Goal: Task Accomplishment & Management: Use online tool/utility

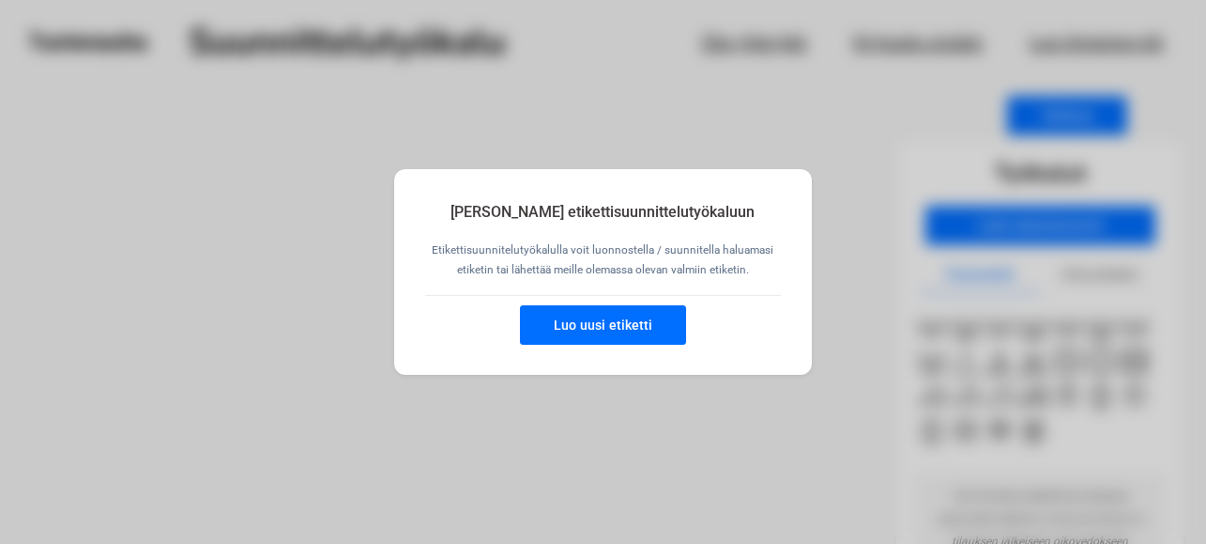
click at [611, 324] on button "Luo uusi etiketti" at bounding box center [603, 324] width 166 height 39
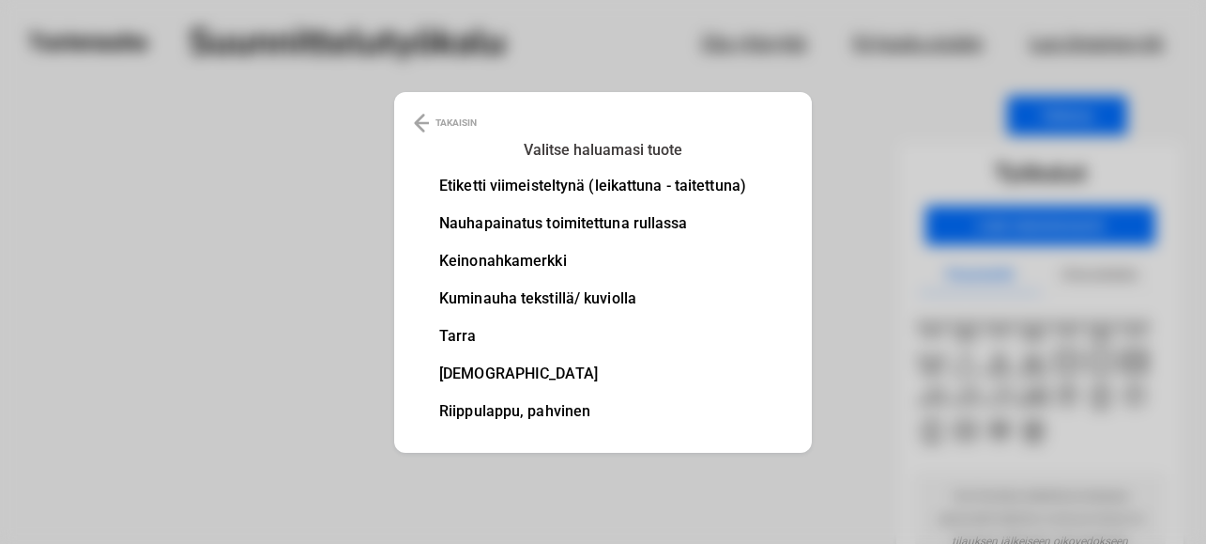
click at [454, 335] on li "Tarra" at bounding box center [592, 336] width 307 height 15
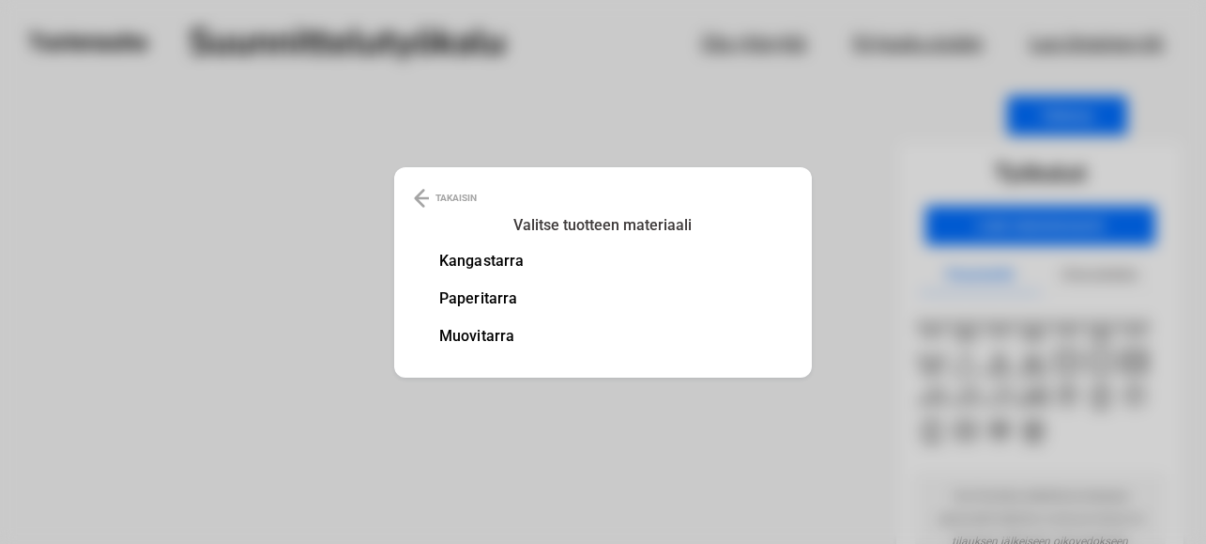
click at [482, 297] on li "Paperitarra" at bounding box center [481, 298] width 84 height 15
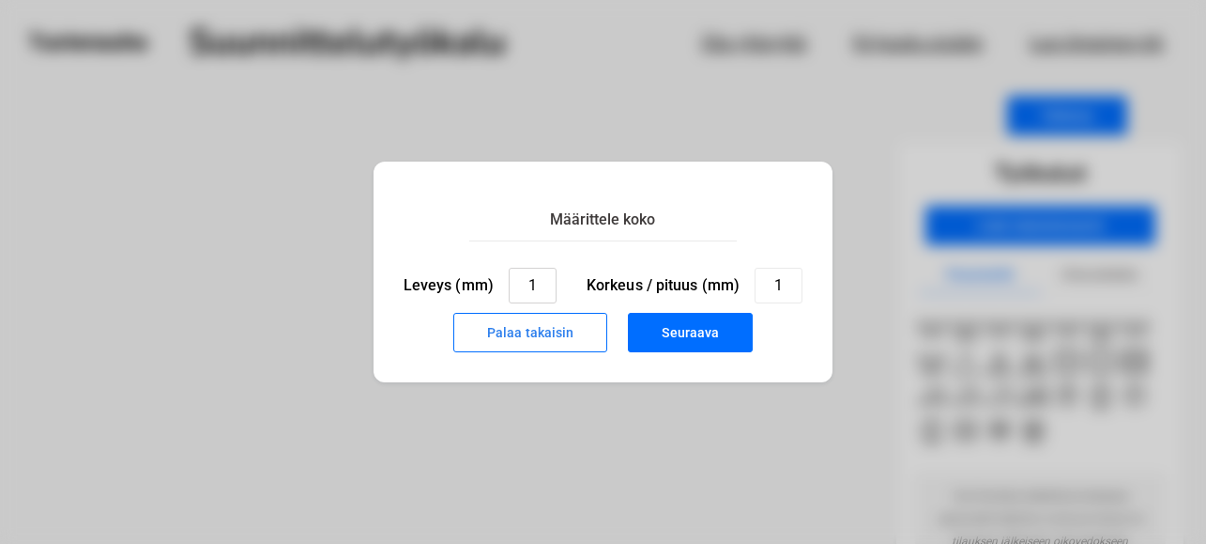
click at [532, 288] on input "1" at bounding box center [533, 286] width 48 height 36
type input "37"
click at [781, 278] on input "1" at bounding box center [779, 286] width 48 height 36
type input "16"
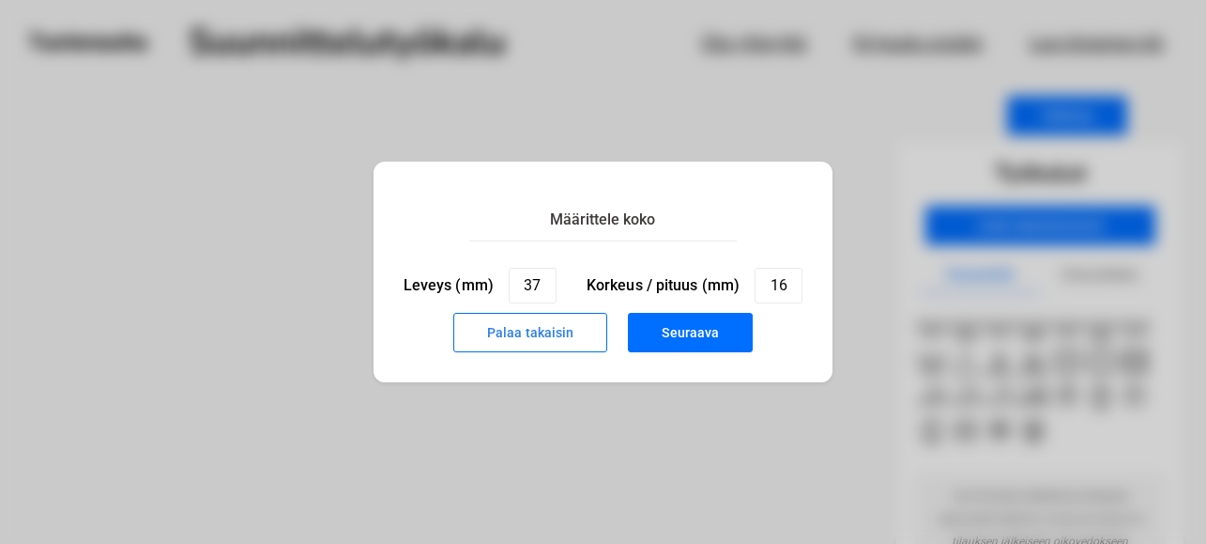
click at [570, 340] on button "Palaa takaisin" at bounding box center [530, 332] width 154 height 39
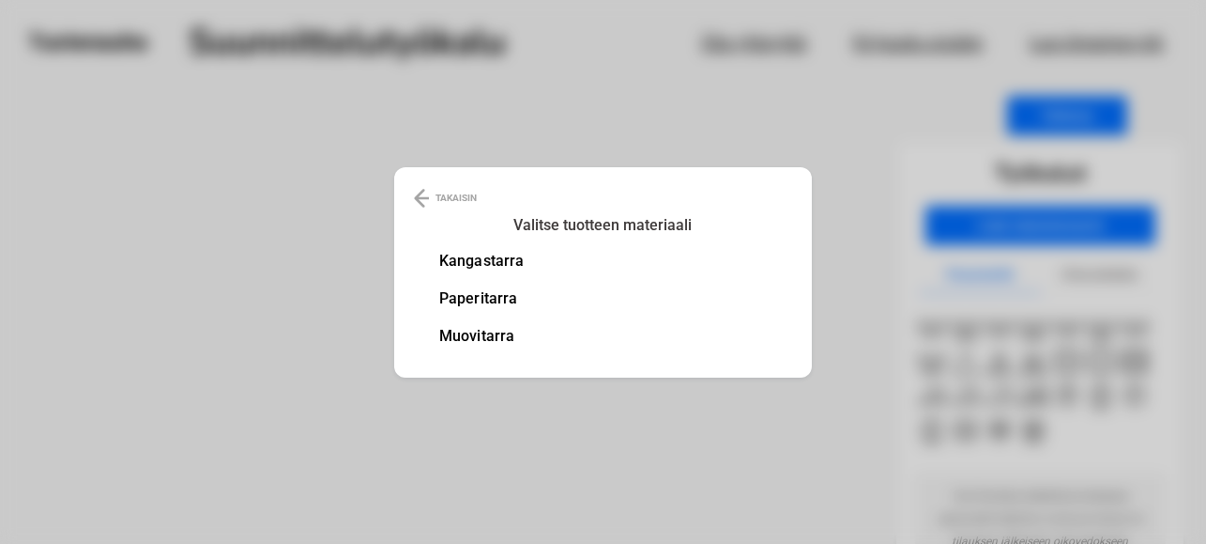
click at [418, 190] on img at bounding box center [421, 198] width 15 height 23
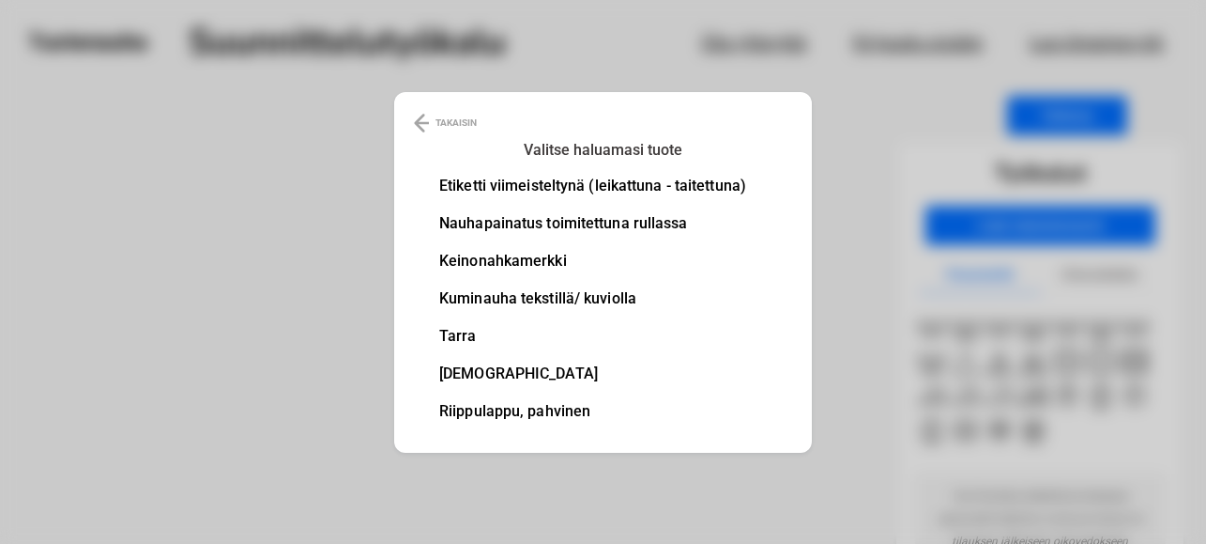
click at [417, 117] on img at bounding box center [421, 123] width 15 height 23
click at [417, 117] on div "TAKAISIN Valitse haluamasi tuote Etiketti viimeisteltynä (leikattuna - taitettu…" at bounding box center [603, 272] width 1206 height 544
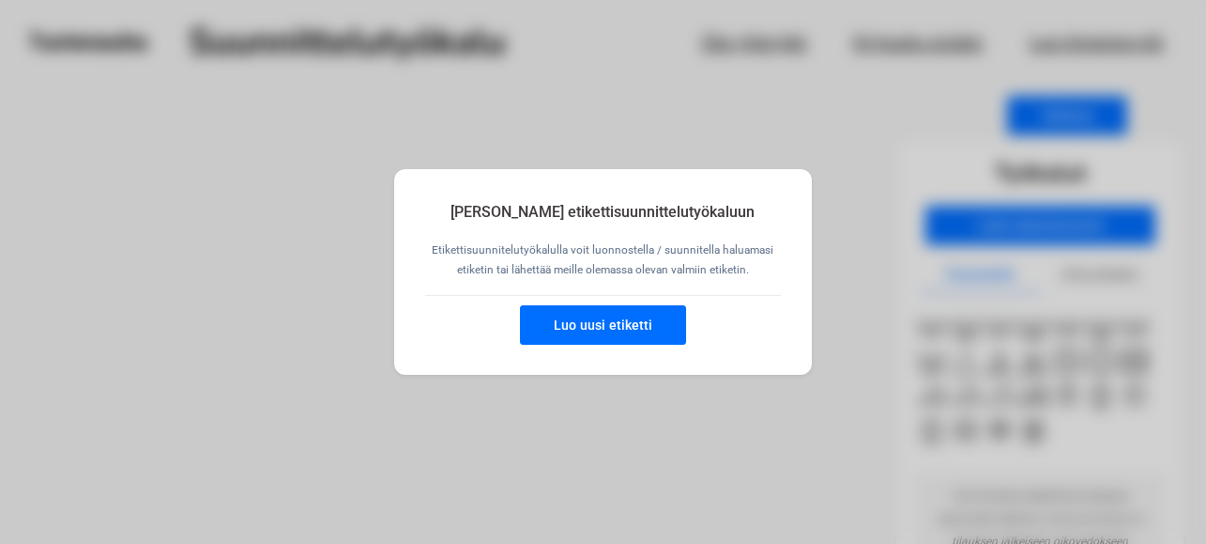
click at [331, 159] on div "Tervetuloa Tuotenauhan etikettisuunnittelutyökaluun Etikettisuunnitelutyökalull…" at bounding box center [603, 272] width 1206 height 544
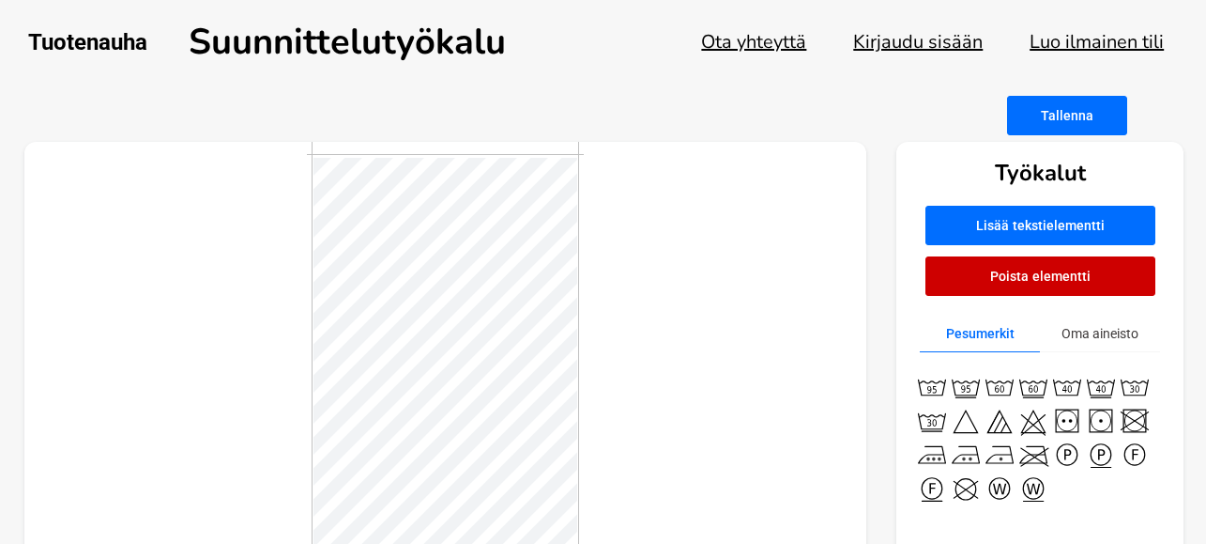
click at [1016, 283] on button "Poista elementti" at bounding box center [1041, 275] width 230 height 39
